Goal: Navigation & Orientation: Find specific page/section

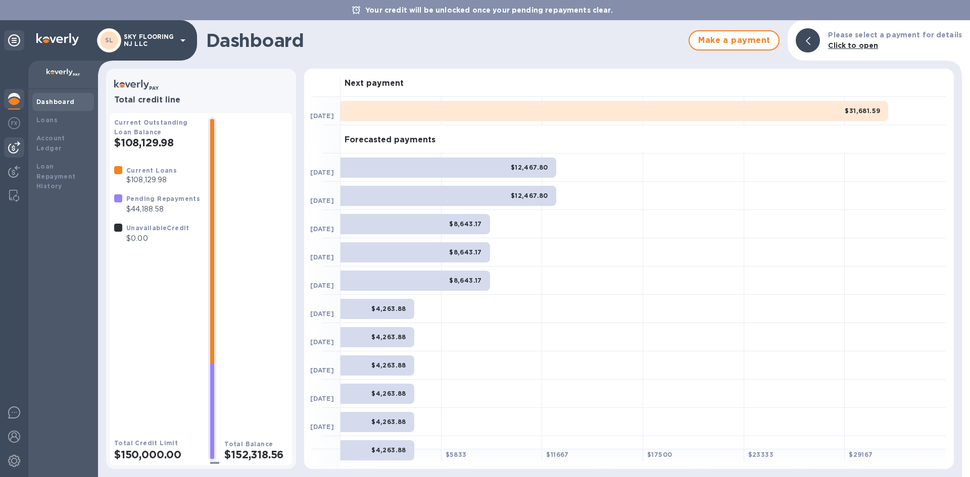
click at [14, 143] on img at bounding box center [14, 147] width 12 height 12
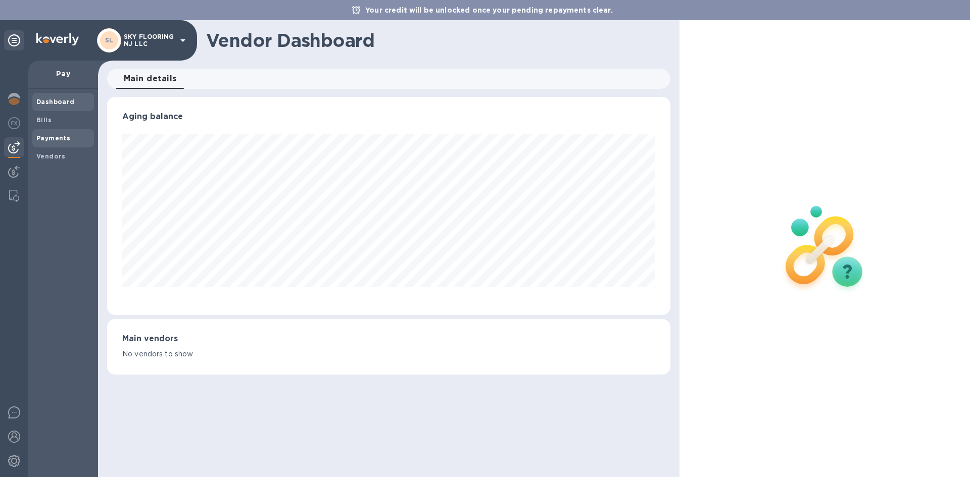
scroll to position [218, 563]
click at [36, 135] on b "Payments" at bounding box center [53, 138] width 34 height 8
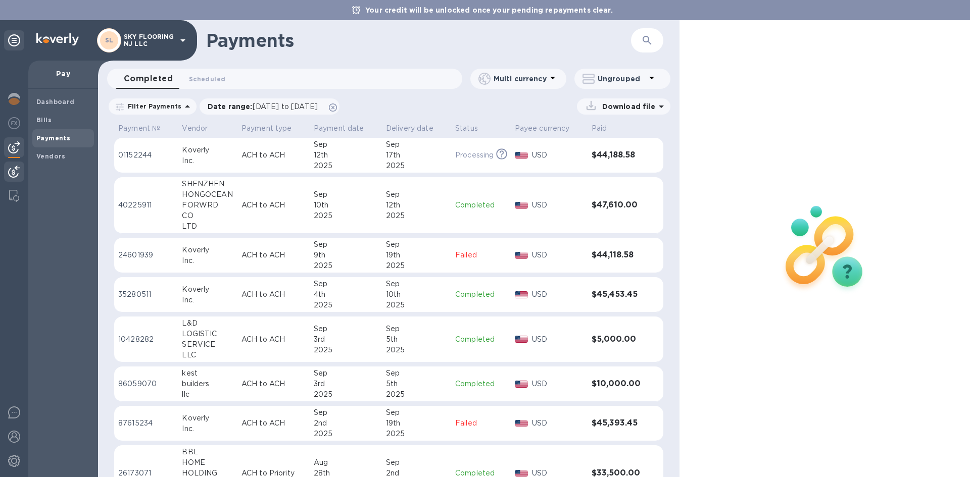
click at [13, 173] on img at bounding box center [14, 172] width 12 height 12
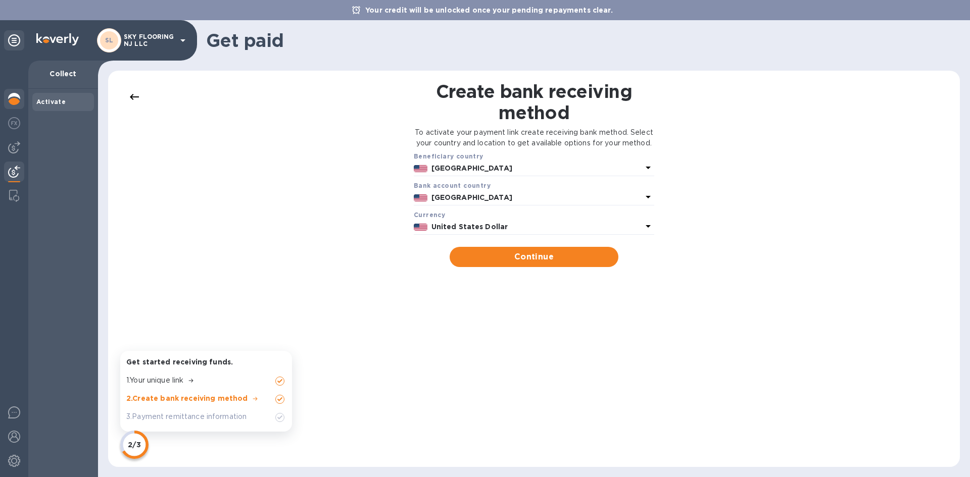
click at [15, 104] on img at bounding box center [14, 99] width 12 height 12
